Goal: Information Seeking & Learning: Check status

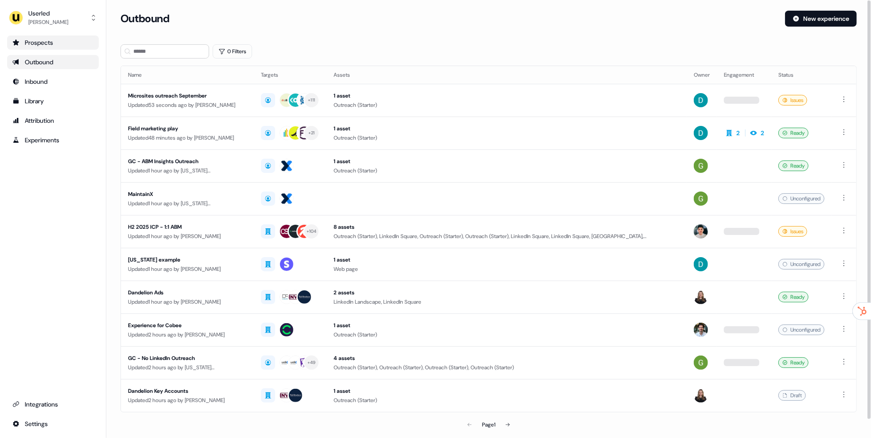
click at [61, 40] on div "Prospects" at bounding box center [52, 42] width 81 height 9
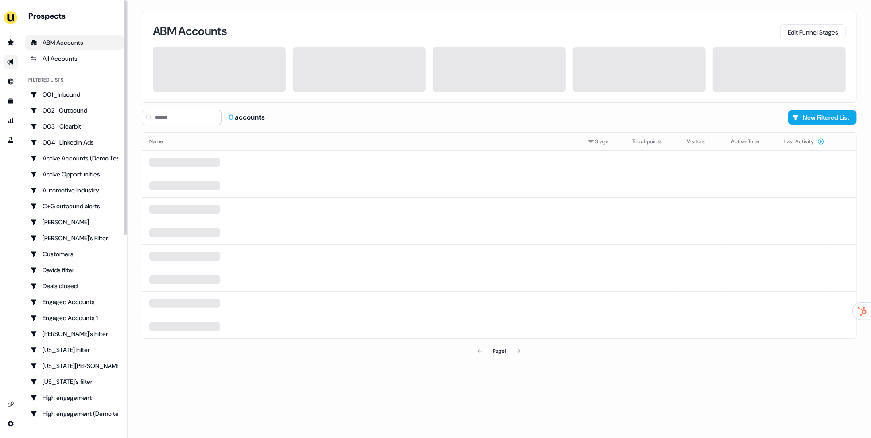
click at [12, 56] on link "Go to outbound experience" at bounding box center [11, 62] width 14 height 14
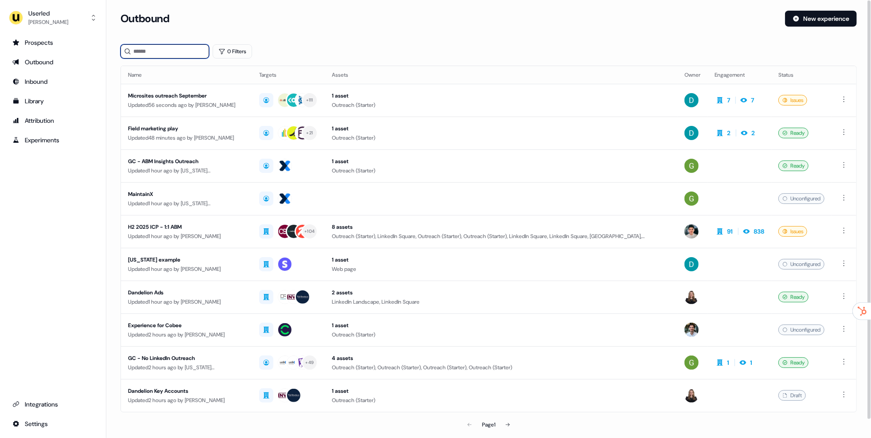
click at [159, 53] on input at bounding box center [164, 51] width 89 height 14
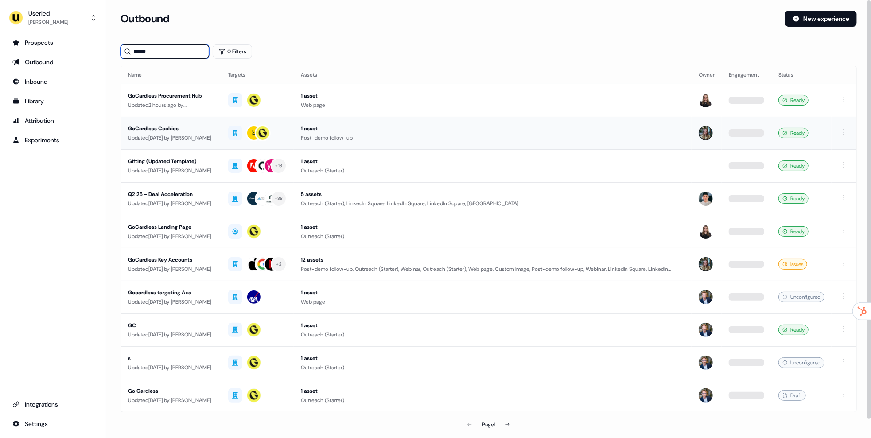
type input "******"
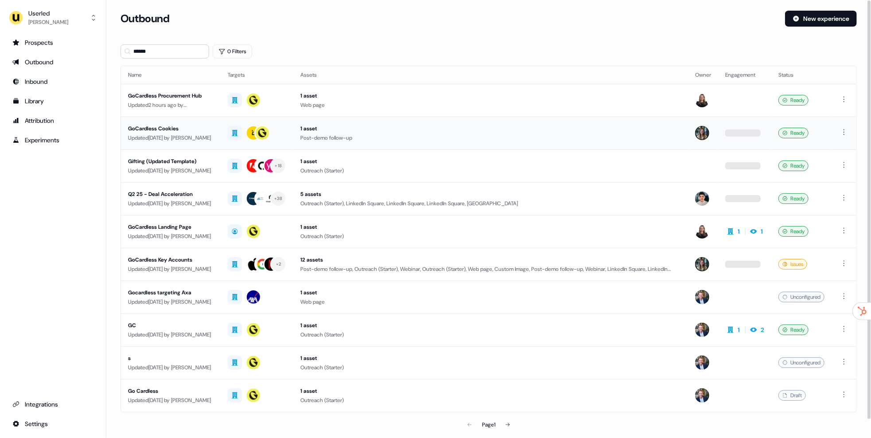
click at [174, 130] on div "GoCardless Cookies" at bounding box center [170, 128] width 85 height 9
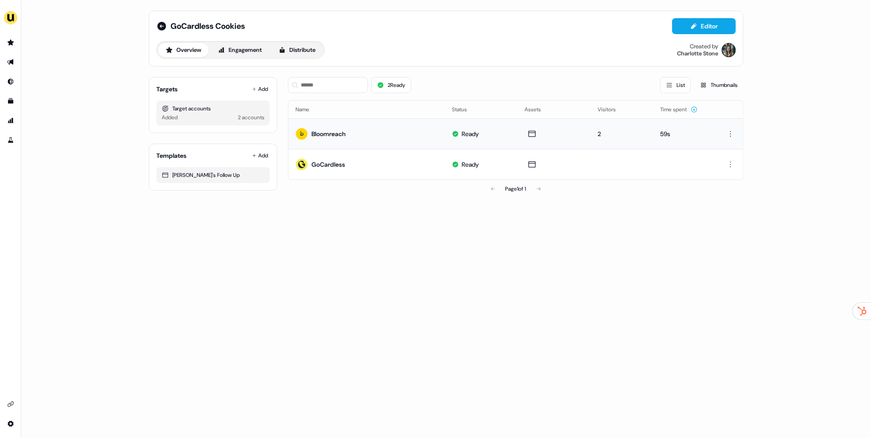
click at [594, 134] on td "2" at bounding box center [622, 133] width 62 height 31
click at [661, 138] on td "59s" at bounding box center [683, 133] width 60 height 31
click at [8, 40] on icon "Go to prospects" at bounding box center [10, 42] width 7 height 7
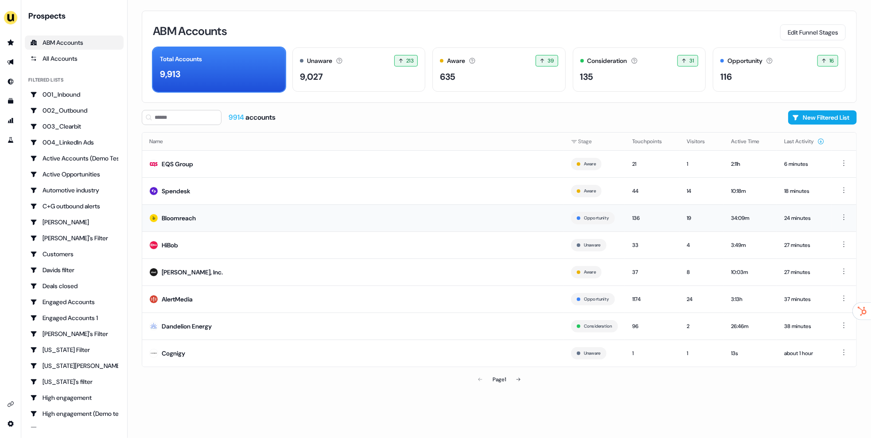
click at [232, 206] on td "Bloomreach" at bounding box center [353, 217] width 422 height 27
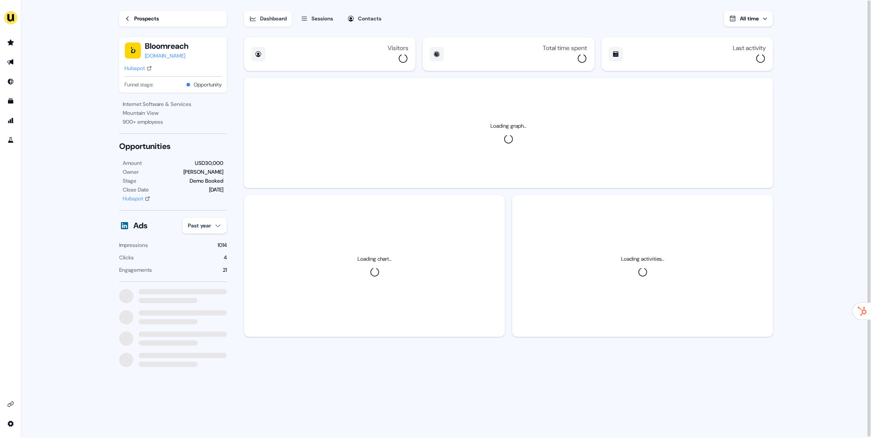
click at [323, 17] on div "Sessions" at bounding box center [322, 18] width 22 height 9
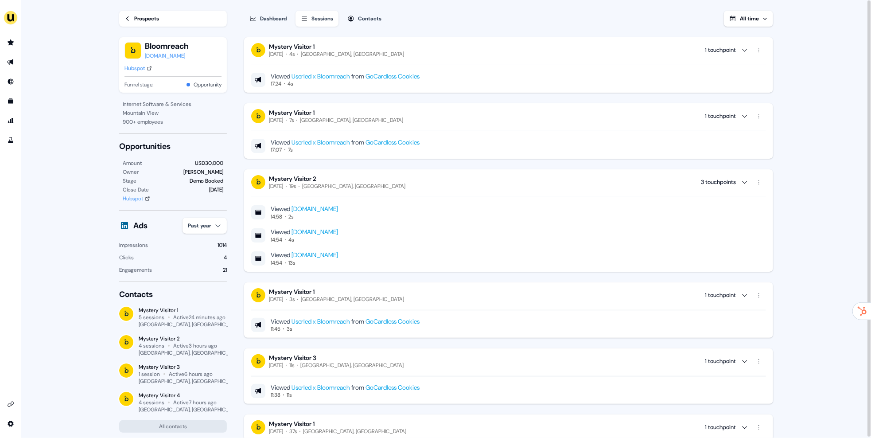
click at [407, 186] on div "Mystery Visitor 2 [DATE] 19s [GEOGRAPHIC_DATA], [GEOGRAPHIC_DATA] 3 touchpoints" at bounding box center [508, 182] width 515 height 15
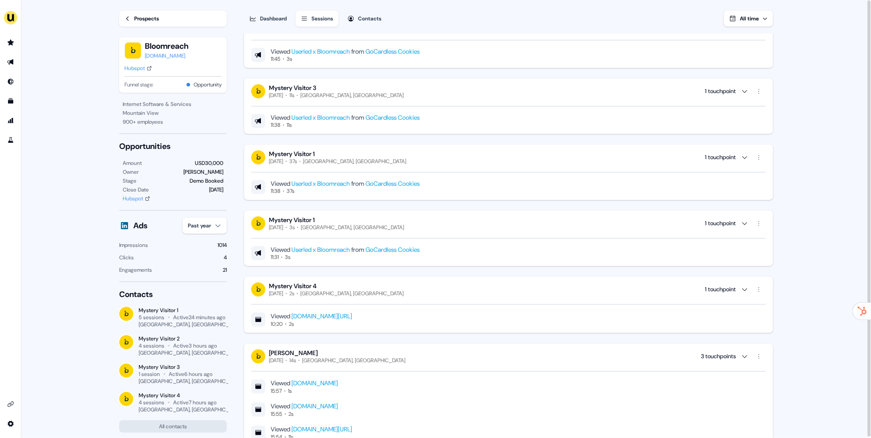
scroll to position [194, 0]
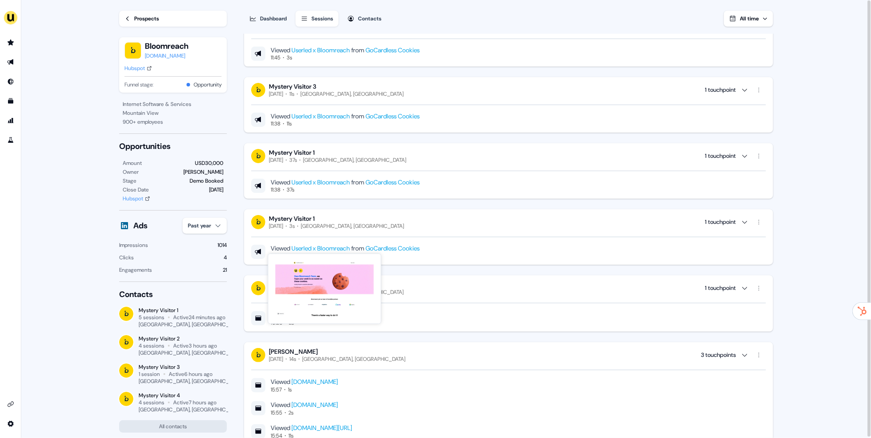
click at [352, 220] on div "Mystery Visitor 1 [DATE] 3s [GEOGRAPHIC_DATA], [GEOGRAPHIC_DATA] 1 touchpoint" at bounding box center [508, 221] width 515 height 15
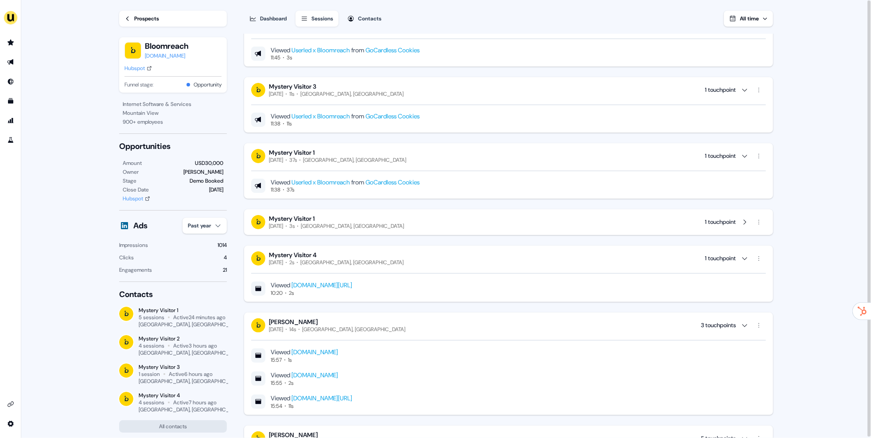
click at [363, 223] on div "Mystery Visitor 1 [DATE] 3s [GEOGRAPHIC_DATA], [GEOGRAPHIC_DATA] 1 touchpoint" at bounding box center [508, 221] width 515 height 15
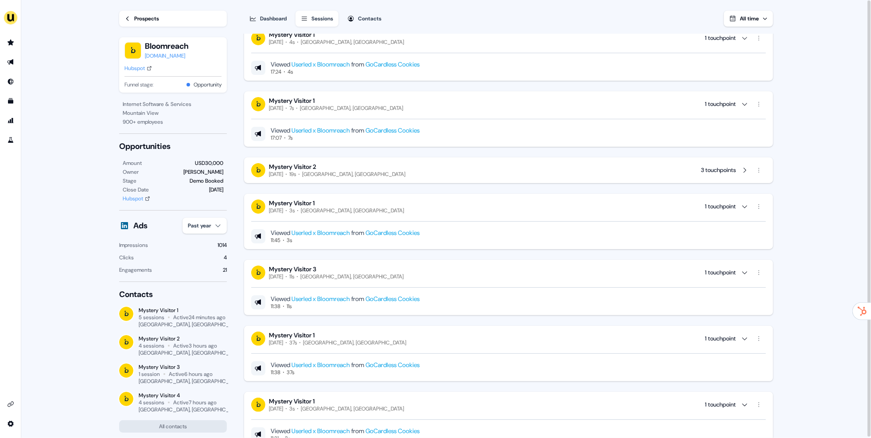
scroll to position [0, 0]
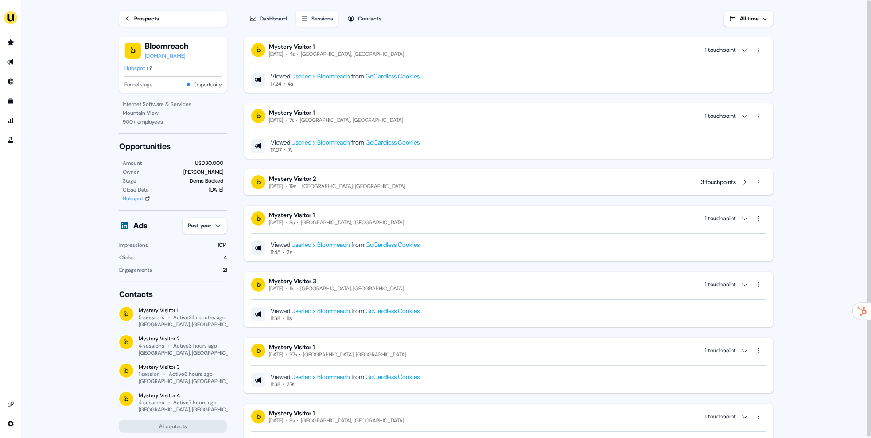
click at [343, 226] on div "Viewed Userled x Bloomreach from GoCardless Cookies 11:45 3s" at bounding box center [508, 241] width 515 height 30
click at [359, 187] on div "Mystery Visitor 2 [DATE] 19s [GEOGRAPHIC_DATA], [GEOGRAPHIC_DATA] 3 touchpoints" at bounding box center [508, 182] width 515 height 15
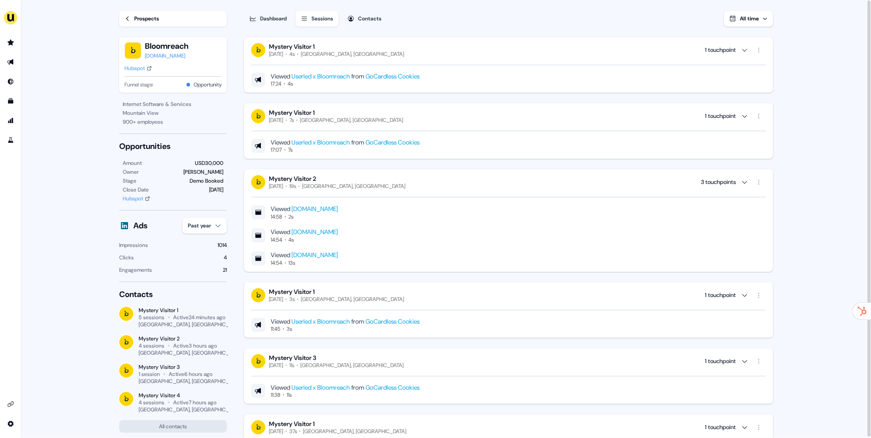
click at [358, 187] on div "Mystery Visitor 2 [DATE] 19s [GEOGRAPHIC_DATA], [GEOGRAPHIC_DATA] 3 touchpoints" at bounding box center [508, 182] width 515 height 15
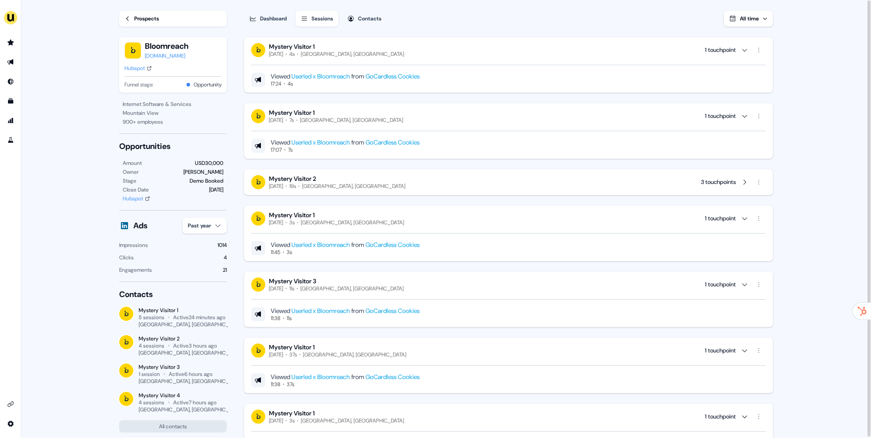
click at [339, 187] on div "[GEOGRAPHIC_DATA], [GEOGRAPHIC_DATA]" at bounding box center [353, 186] width 103 height 7
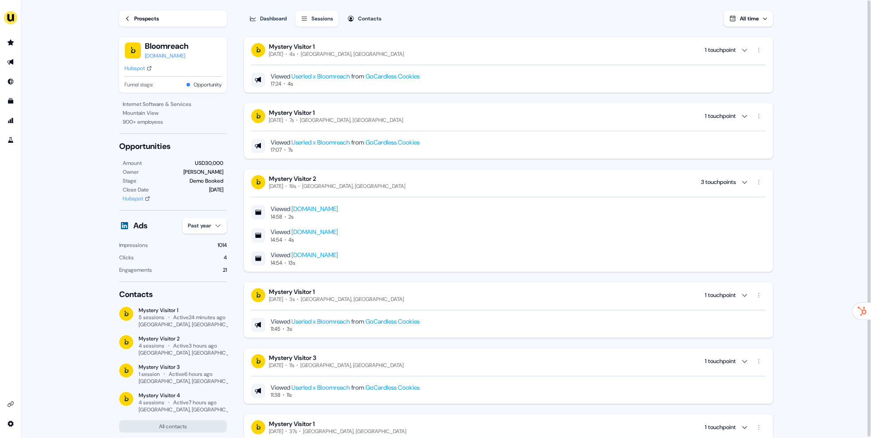
click at [356, 189] on div "Mystery Visitor 2 [DATE] 19s [GEOGRAPHIC_DATA], [GEOGRAPHIC_DATA] 3 touchpoints" at bounding box center [508, 182] width 515 height 15
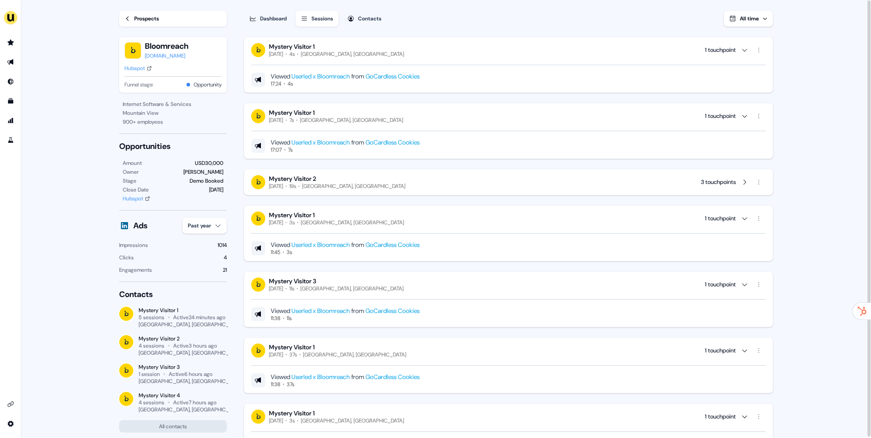
click at [332, 121] on div "[GEOGRAPHIC_DATA], [GEOGRAPHIC_DATA]" at bounding box center [351, 120] width 103 height 7
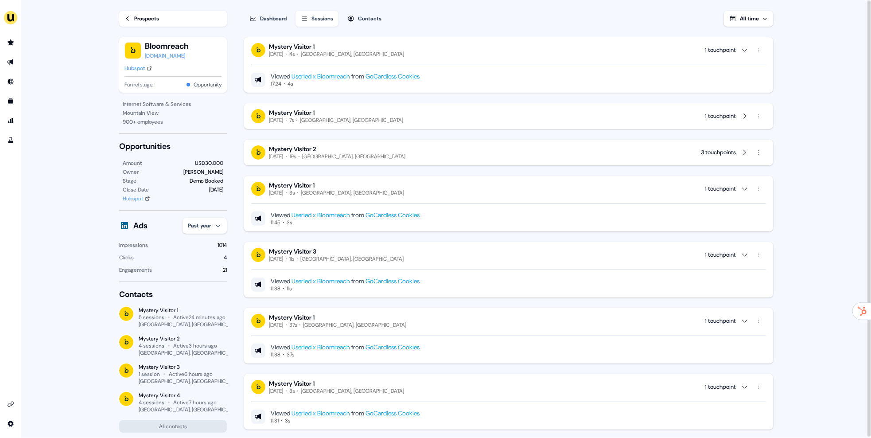
click at [332, 121] on div "[GEOGRAPHIC_DATA], [GEOGRAPHIC_DATA]" at bounding box center [351, 120] width 103 height 7
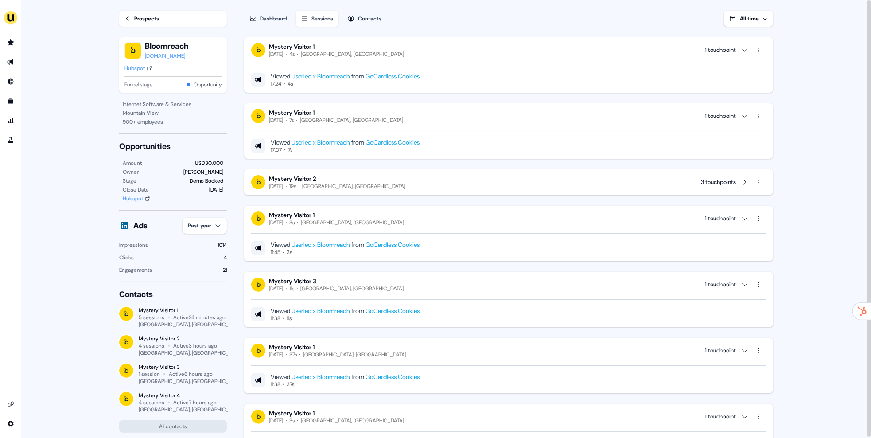
click at [346, 57] on div "Mystery Visitor 1 [DATE] 4s [GEOGRAPHIC_DATA], [GEOGRAPHIC_DATA] 1 touchpoint" at bounding box center [508, 50] width 515 height 15
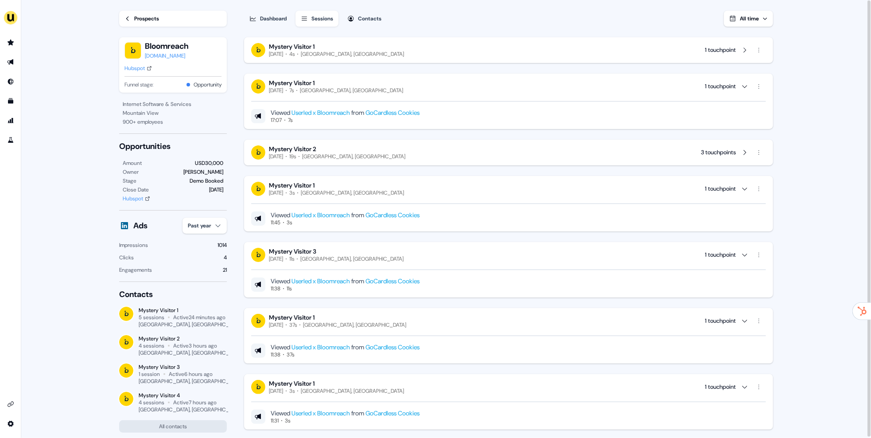
click at [346, 53] on div "Mystery Visitor 1 [DATE] 4s [GEOGRAPHIC_DATA], [GEOGRAPHIC_DATA] 1 touchpoint" at bounding box center [508, 50] width 515 height 15
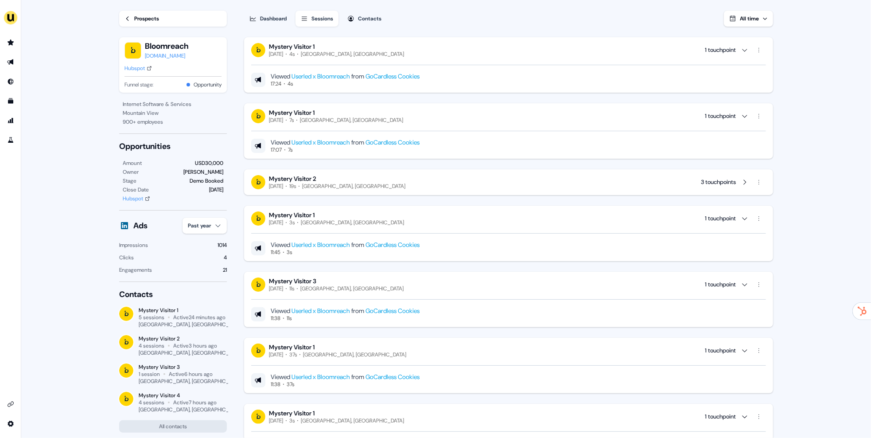
click at [351, 218] on div "Mystery Visitor 1 [DATE] 3s [GEOGRAPHIC_DATA], [GEOGRAPHIC_DATA] 1 touchpoint" at bounding box center [508, 218] width 515 height 15
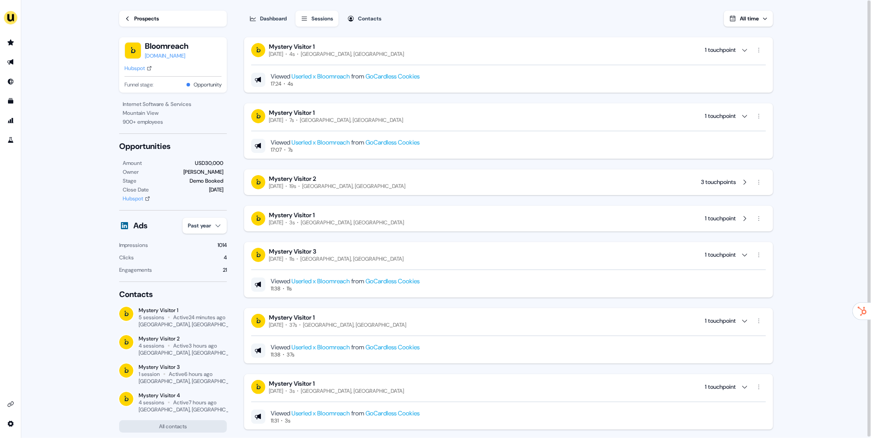
click at [350, 215] on div "Mystery Visitor 1 [DATE] 3s [GEOGRAPHIC_DATA], [GEOGRAPHIC_DATA] 1 touchpoint" at bounding box center [508, 218] width 515 height 15
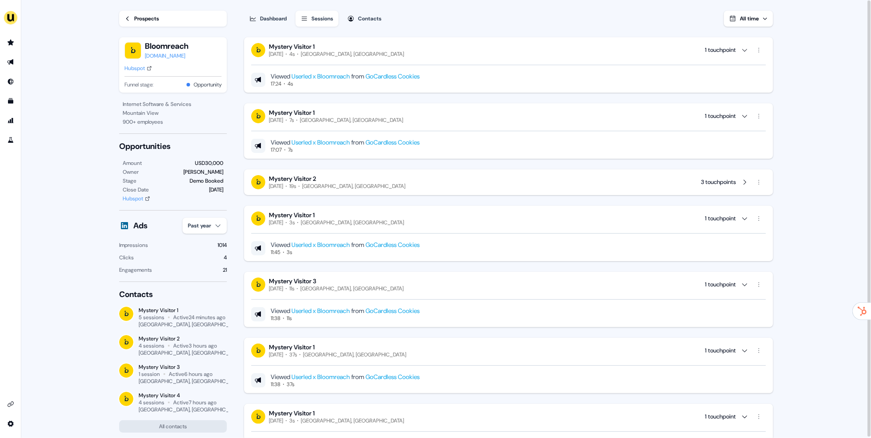
click at [341, 179] on div "Mystery Visitor 2" at bounding box center [337, 179] width 136 height 8
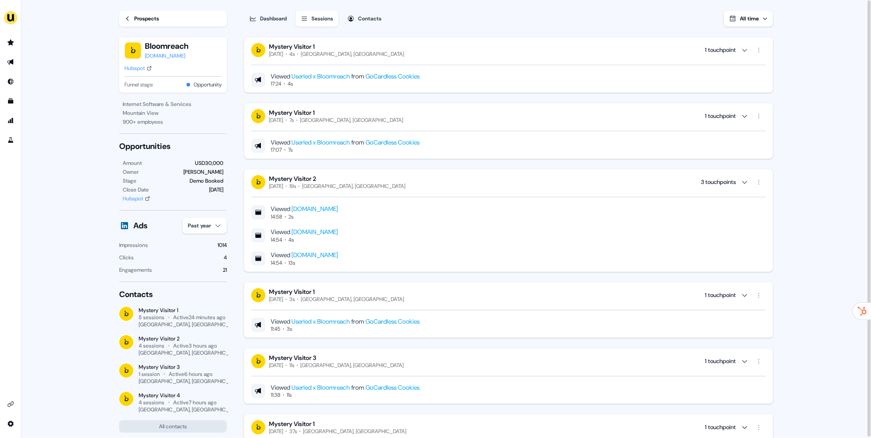
click at [356, 183] on div "Mystery Visitor 2 [DATE] 19s [GEOGRAPHIC_DATA], [GEOGRAPHIC_DATA] 3 touchpoints" at bounding box center [508, 182] width 515 height 15
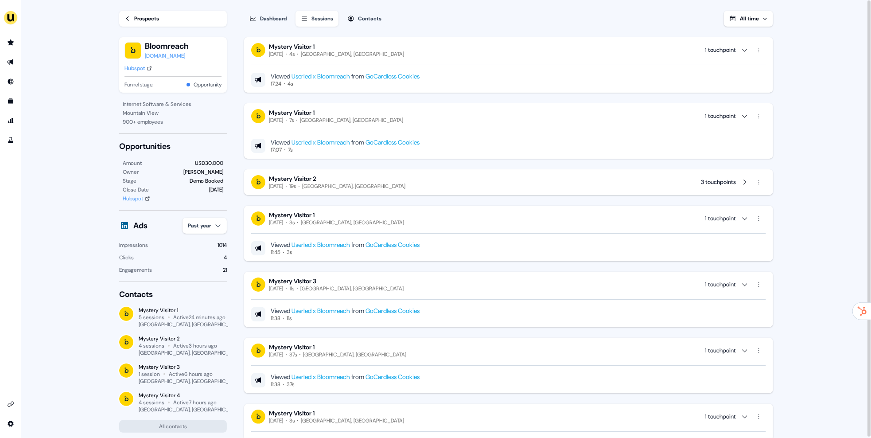
click at [356, 183] on div "Mystery Visitor 2 [DATE] 19s [GEOGRAPHIC_DATA], [GEOGRAPHIC_DATA] 3 touchpoints" at bounding box center [508, 182] width 515 height 15
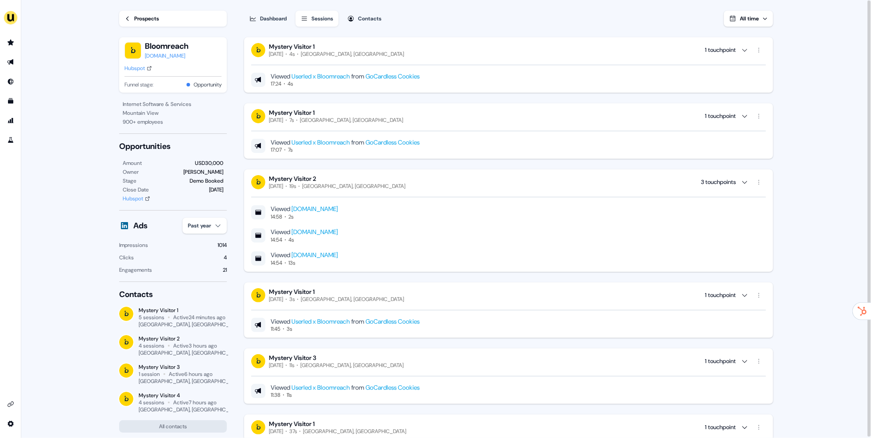
click at [350, 184] on div "Mystery Visitor 2 [DATE] 19s [GEOGRAPHIC_DATA], [GEOGRAPHIC_DATA] 3 touchpoints" at bounding box center [508, 182] width 515 height 15
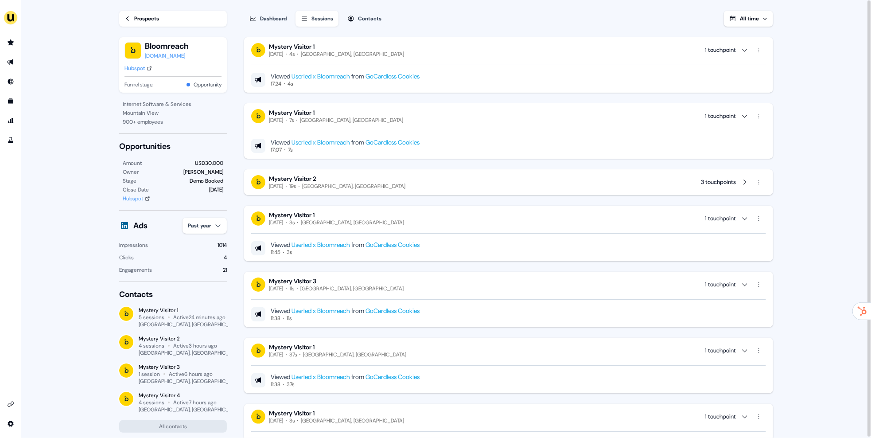
click at [358, 184] on div "Mystery Visitor 2 [DATE] 19s [GEOGRAPHIC_DATA], [GEOGRAPHIC_DATA] 3 touchpoints" at bounding box center [508, 182] width 515 height 15
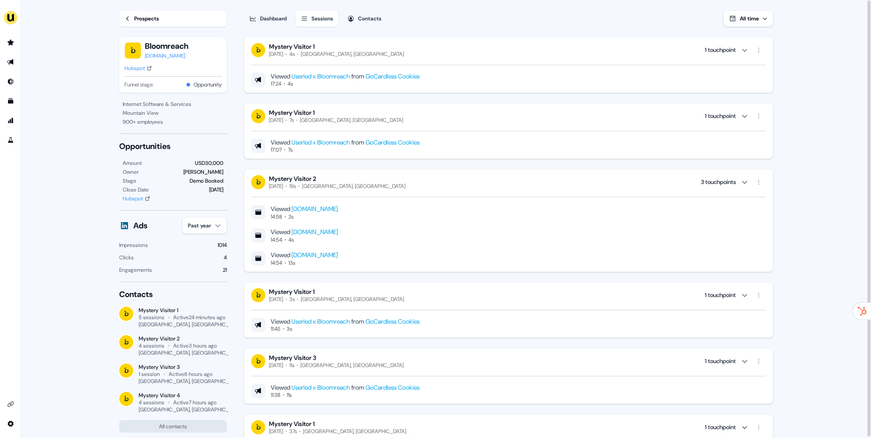
click at [351, 184] on div "Mystery Visitor 2 [DATE] 19s [GEOGRAPHIC_DATA], [GEOGRAPHIC_DATA] 3 touchpoints" at bounding box center [508, 182] width 515 height 15
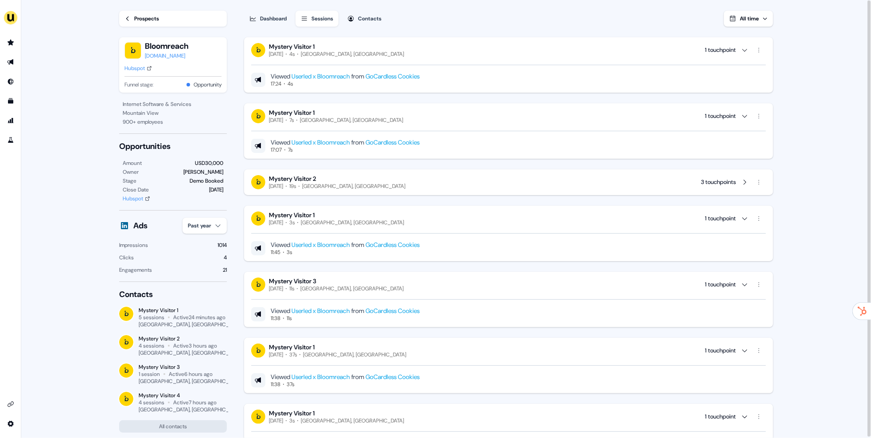
click at [325, 225] on div "[GEOGRAPHIC_DATA], [GEOGRAPHIC_DATA]" at bounding box center [352, 222] width 103 height 7
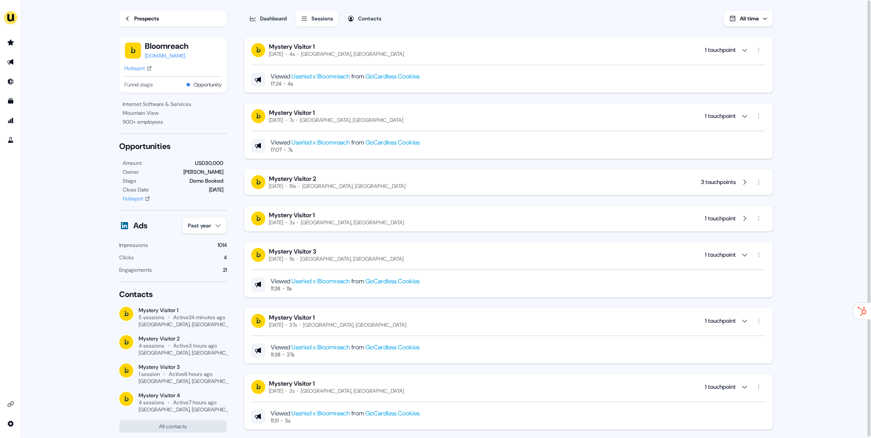
click at [365, 222] on div "Mystery Visitor 1 [DATE] 3s [GEOGRAPHIC_DATA], [GEOGRAPHIC_DATA] 1 touchpoint" at bounding box center [508, 218] width 515 height 15
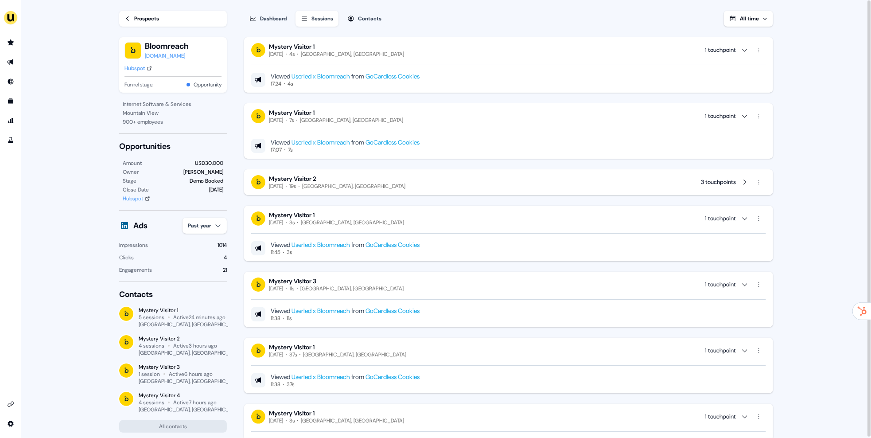
click at [369, 222] on div "Mystery Visitor 1 [DATE] 3s [GEOGRAPHIC_DATA], [GEOGRAPHIC_DATA] 1 touchpoint" at bounding box center [508, 218] width 515 height 15
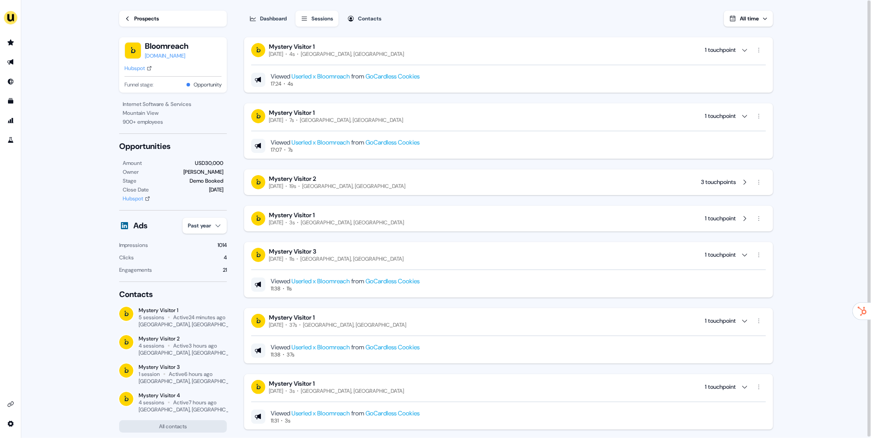
click at [322, 171] on div "Mystery Visitor 2 [DATE] 19s [GEOGRAPHIC_DATA], [GEOGRAPHIC_DATA] 3 touchpoints" at bounding box center [508, 182] width 529 height 26
click at [332, 116] on div "Mystery Visitor 1" at bounding box center [336, 113] width 134 height 8
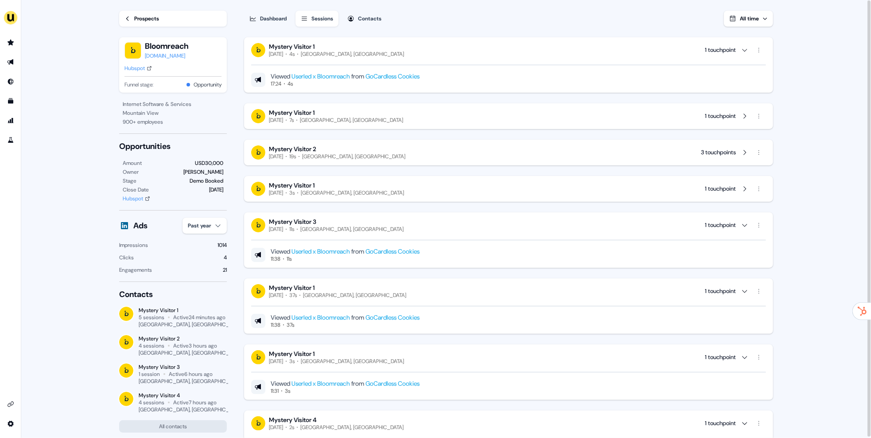
click at [320, 51] on div "[GEOGRAPHIC_DATA], [GEOGRAPHIC_DATA]" at bounding box center [352, 54] width 103 height 7
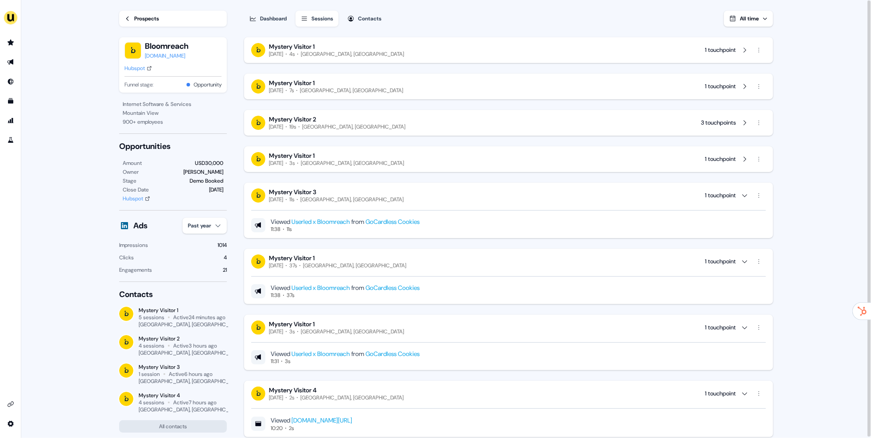
click at [327, 198] on div "[GEOGRAPHIC_DATA], [GEOGRAPHIC_DATA]" at bounding box center [351, 199] width 103 height 7
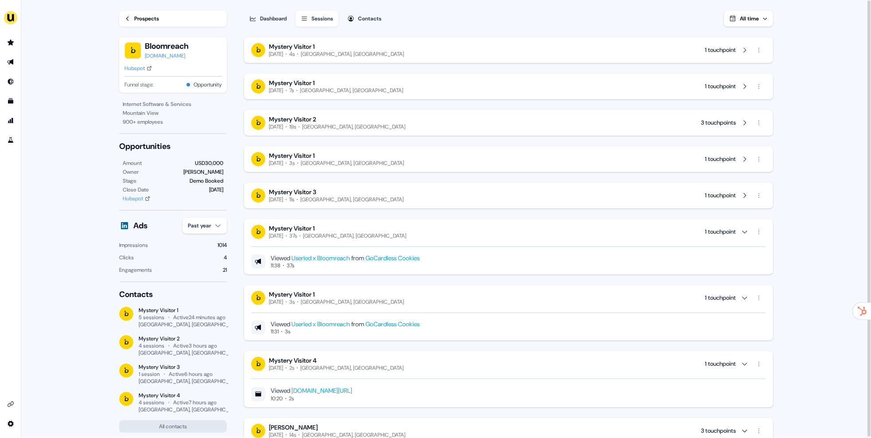
click at [362, 162] on div "Mystery Visitor 1 [DATE] 3s [GEOGRAPHIC_DATA], [GEOGRAPHIC_DATA] 1 touchpoint" at bounding box center [508, 159] width 515 height 15
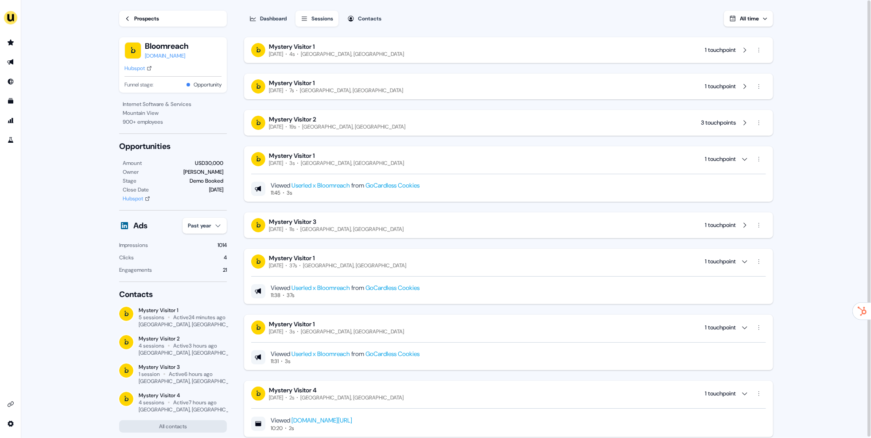
click at [342, 113] on div "Mystery Visitor 2 [DATE] 19s [GEOGRAPHIC_DATA], [GEOGRAPHIC_DATA] 3 touchpoints" at bounding box center [508, 123] width 529 height 26
click at [319, 92] on div "[GEOGRAPHIC_DATA], [GEOGRAPHIC_DATA]" at bounding box center [351, 90] width 103 height 7
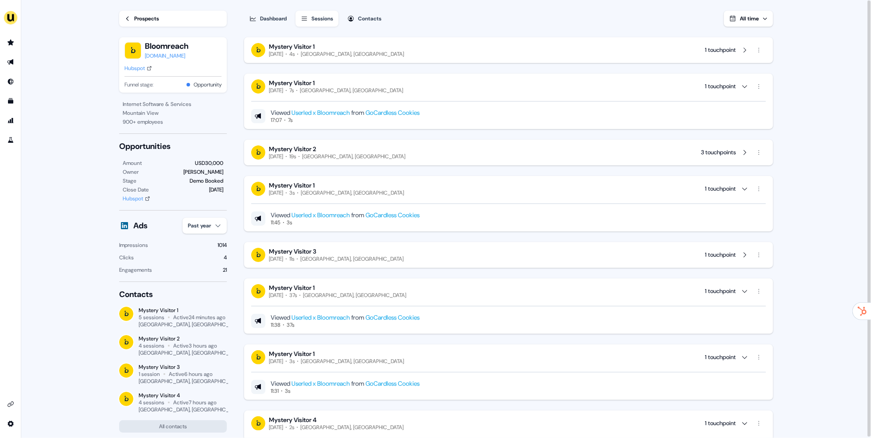
click at [330, 43] on div "Mystery Visitor 1" at bounding box center [336, 47] width 135 height 8
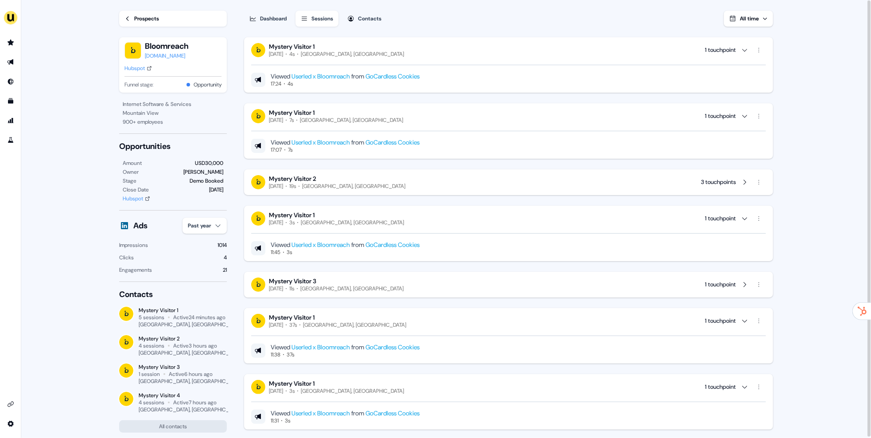
click at [350, 47] on div "Mystery Visitor 1 [DATE] 4s [GEOGRAPHIC_DATA], [GEOGRAPHIC_DATA] 1 touchpoint" at bounding box center [508, 50] width 515 height 15
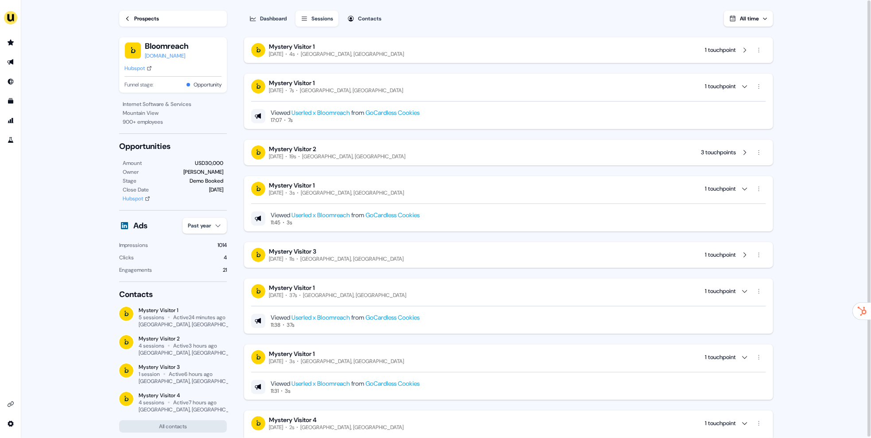
click at [319, 49] on div "Mystery Visitor 1" at bounding box center [336, 47] width 135 height 8
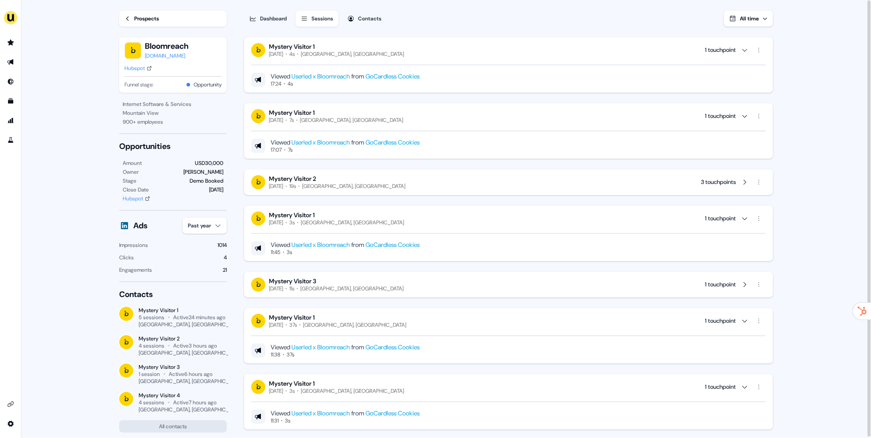
click at [408, 48] on div "Mystery Visitor 1 [DATE] 4s [GEOGRAPHIC_DATA], [GEOGRAPHIC_DATA] 1 touchpoint" at bounding box center [508, 50] width 515 height 15
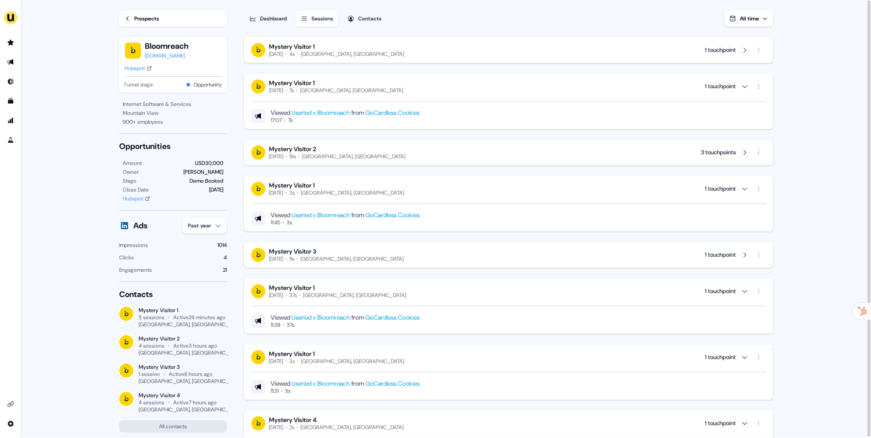
click at [402, 46] on div "Mystery Visitor 1 [DATE] 4s [GEOGRAPHIC_DATA], [GEOGRAPHIC_DATA] 1 touchpoint" at bounding box center [508, 50] width 515 height 15
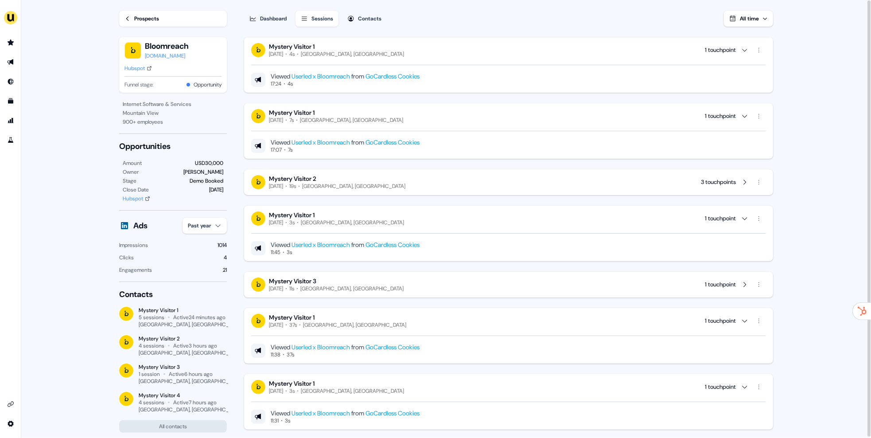
click at [376, 182] on div "Mystery Visitor 2 [DATE] 19s [GEOGRAPHIC_DATA], [GEOGRAPHIC_DATA] 3 touchpoints" at bounding box center [508, 182] width 515 height 15
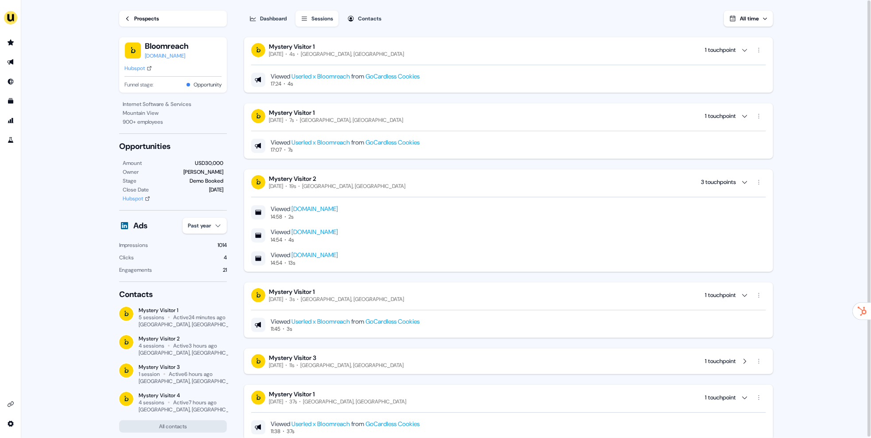
click at [380, 194] on div "Viewed [DOMAIN_NAME] 14:58 2s Viewed [DOMAIN_NAME] 14:54 4s Viewed [DOMAIN_NAME…" at bounding box center [508, 228] width 515 height 77
click at [401, 184] on div "Mystery Visitor 2 [DATE] 19s [GEOGRAPHIC_DATA], [GEOGRAPHIC_DATA] 3 touchpoints" at bounding box center [508, 182] width 515 height 15
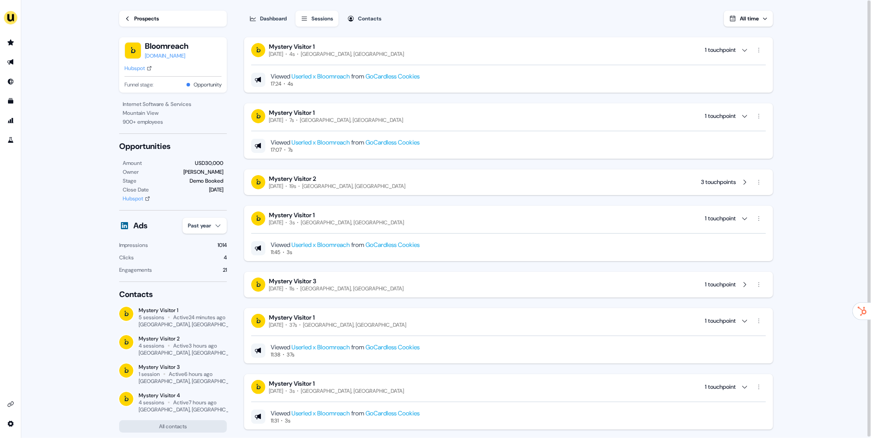
click at [351, 115] on div "Mystery Visitor 1 [DATE] 7s [GEOGRAPHIC_DATA], [GEOGRAPHIC_DATA] 1 touchpoint" at bounding box center [508, 116] width 515 height 15
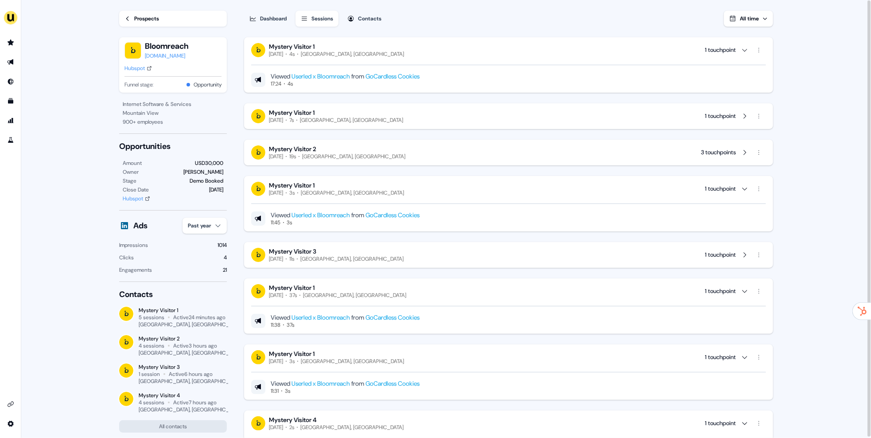
click at [350, 51] on div "Mystery Visitor 1 [DATE] 4s [GEOGRAPHIC_DATA], [GEOGRAPHIC_DATA] 1 touchpoint" at bounding box center [508, 50] width 515 height 15
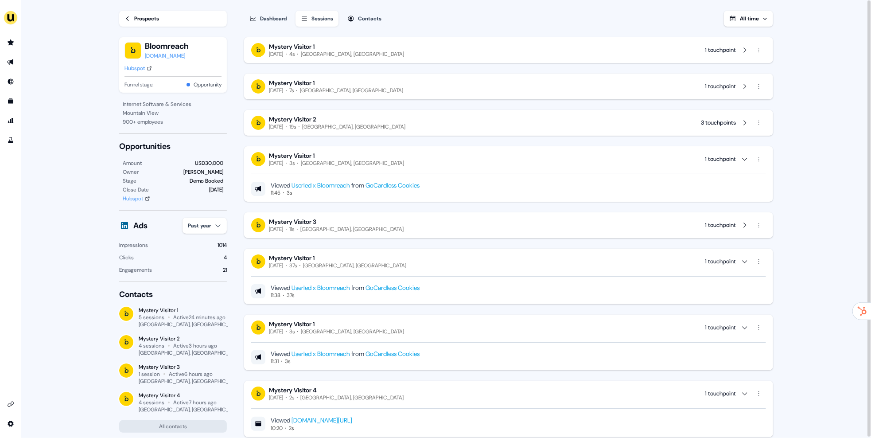
click at [371, 124] on div "Mystery Visitor 2 [DATE] 19s [GEOGRAPHIC_DATA], [GEOGRAPHIC_DATA] 3 touchpoints" at bounding box center [508, 122] width 515 height 15
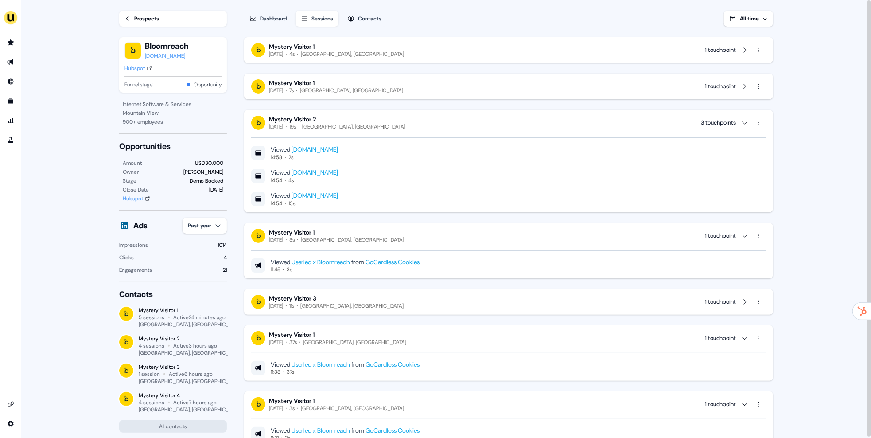
click at [360, 114] on div "Mystery Visitor 2 [DATE] 19s [GEOGRAPHIC_DATA], [GEOGRAPHIC_DATA] 3 touchpoints…" at bounding box center [508, 161] width 529 height 102
click at [334, 90] on div "[GEOGRAPHIC_DATA], [GEOGRAPHIC_DATA]" at bounding box center [351, 90] width 103 height 7
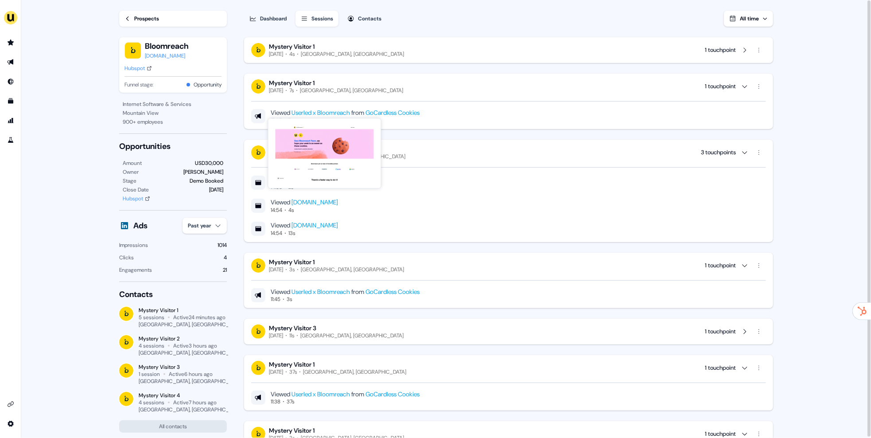
click at [340, 84] on div "Mystery Visitor 1 [DATE] 7s [GEOGRAPHIC_DATA], [GEOGRAPHIC_DATA] 1 touchpoint" at bounding box center [508, 86] width 515 height 15
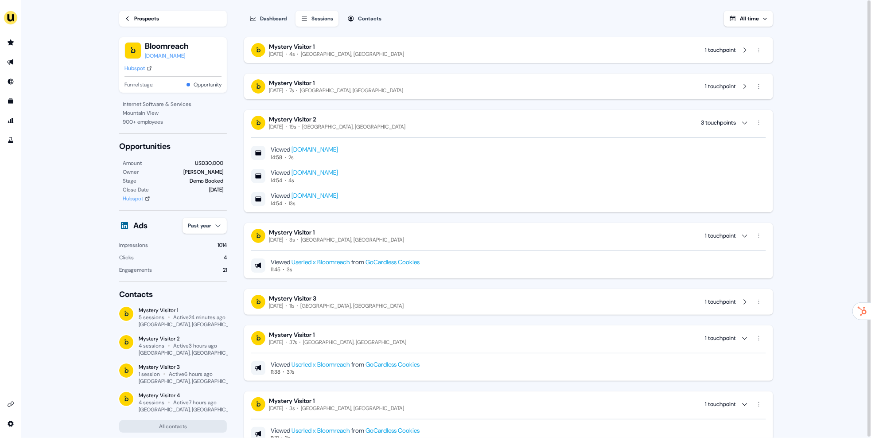
click at [395, 125] on div "Mystery Visitor 2 [DATE] 19s [GEOGRAPHIC_DATA], [GEOGRAPHIC_DATA] 3 touchpoints" at bounding box center [508, 122] width 515 height 15
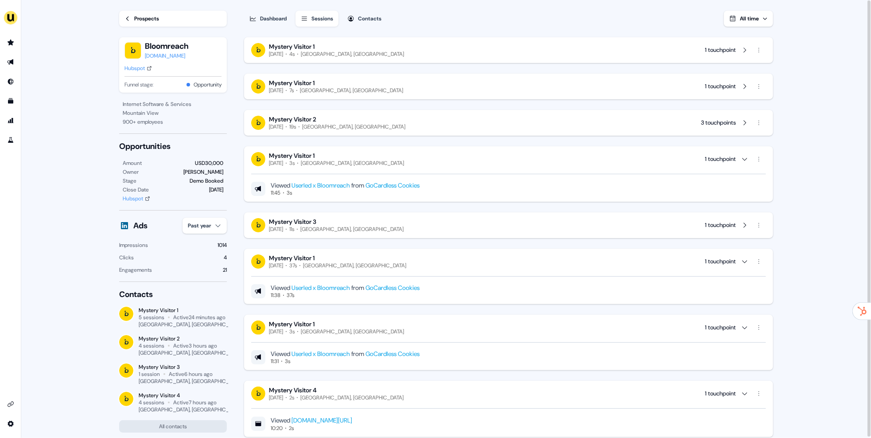
click at [358, 149] on div "Mystery Visitor 1 [DATE] 3s [GEOGRAPHIC_DATA], [GEOGRAPHIC_DATA] 1 touchpoint V…" at bounding box center [508, 173] width 529 height 55
click at [385, 163] on div "Mystery Visitor 1 [DATE] 3s [GEOGRAPHIC_DATA], [GEOGRAPHIC_DATA] 1 touchpoint" at bounding box center [508, 159] width 515 height 15
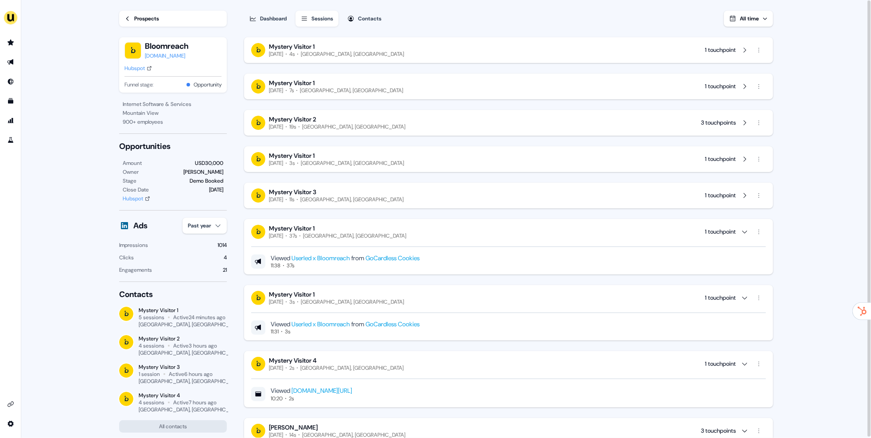
click at [339, 219] on div "Mystery Visitor 1 [DATE] 37s [GEOGRAPHIC_DATA], [GEOGRAPHIC_DATA] 1 touchpoint …" at bounding box center [508, 246] width 529 height 55
click at [346, 198] on div "Mystery Visitor 3 [DATE] 11s [GEOGRAPHIC_DATA], [GEOGRAPHIC_DATA] 1 touchpoint" at bounding box center [508, 195] width 515 height 15
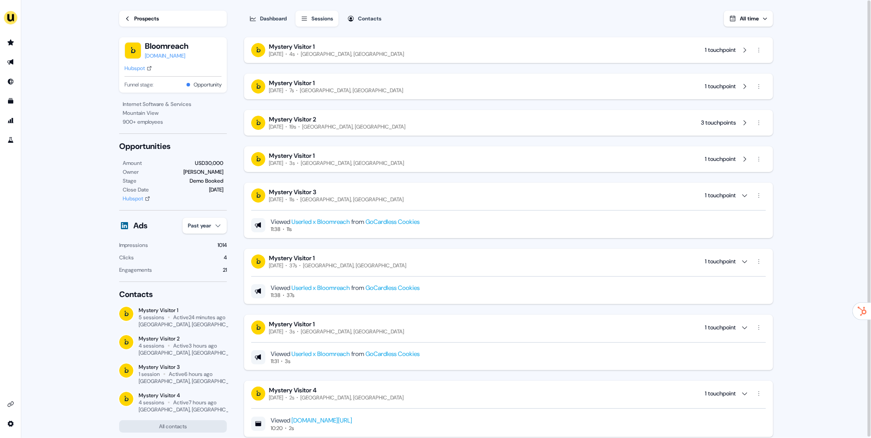
click at [374, 199] on div "Mystery Visitor 3 [DATE] 11s [GEOGRAPHIC_DATA], [GEOGRAPHIC_DATA] 1 touchpoint" at bounding box center [508, 195] width 515 height 15
